Goal: Find specific page/section: Find specific page/section

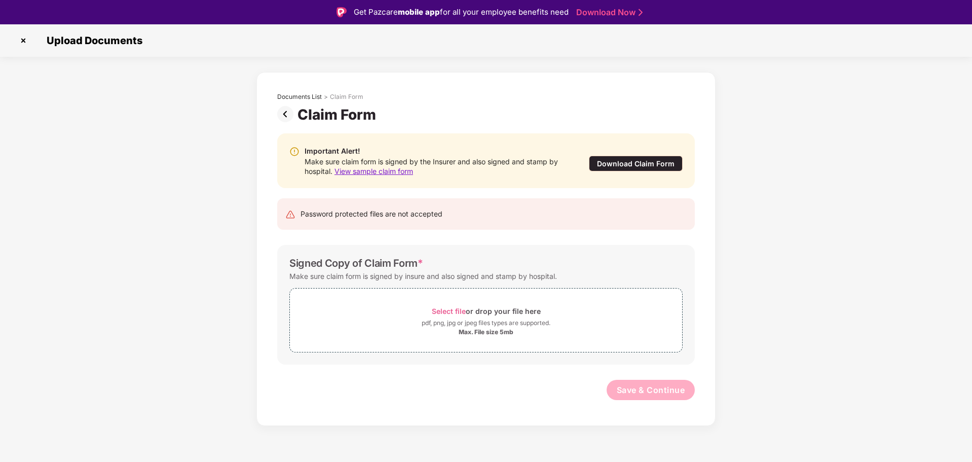
click at [284, 114] on img at bounding box center [287, 114] width 20 height 16
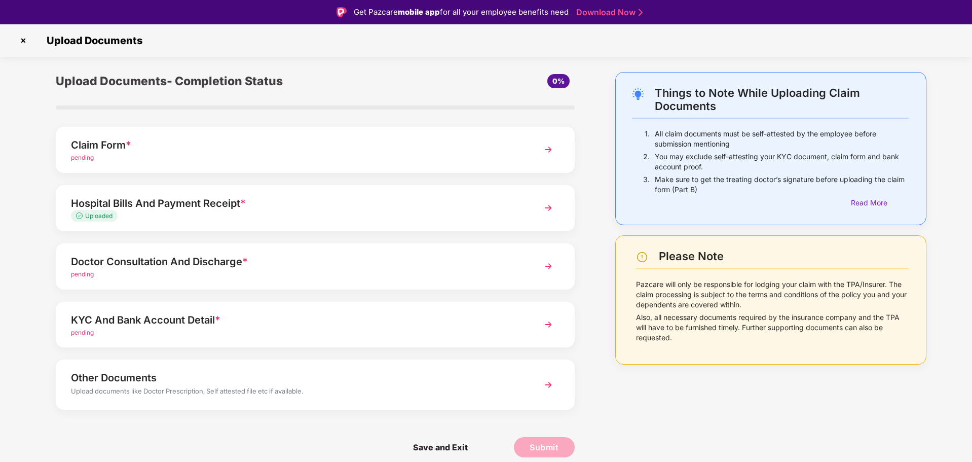
click at [23, 39] on img at bounding box center [23, 40] width 16 height 16
